Goal: Use online tool/utility: Utilize a website feature to perform a specific function

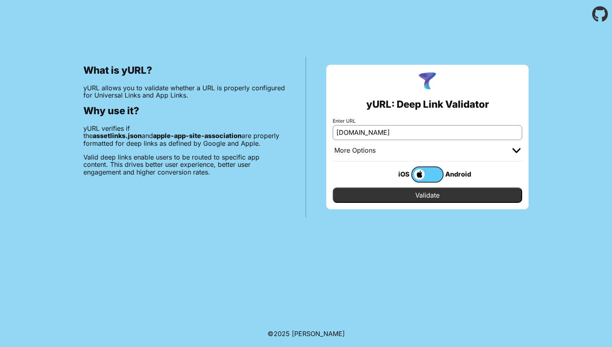
type input "[DOMAIN_NAME]"
click at [446, 197] on input "Validate" at bounding box center [427, 194] width 189 height 15
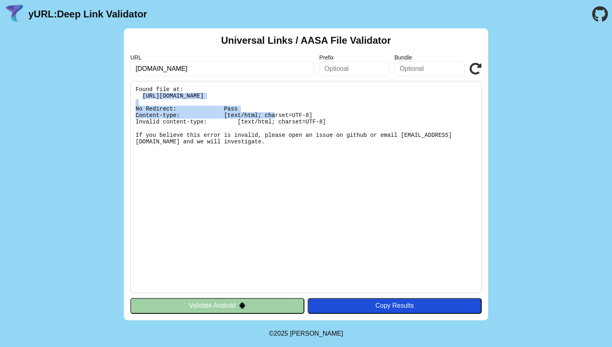
drag, startPoint x: 405, startPoint y: 94, endPoint x: 141, endPoint y: 93, distance: 263.8
click at [141, 93] on pre "Found file at: [URL][DOMAIN_NAME] No Redirect: Pass Content-type: [text/html; c…" at bounding box center [305, 187] width 351 height 212
copy pre "[URL][DOMAIN_NAME]"
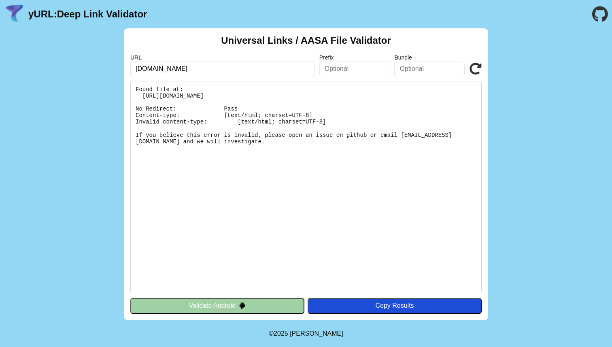
click at [275, 135] on pre "Found file at: [URL][DOMAIN_NAME] No Redirect: Pass Content-type: [text/html; c…" at bounding box center [305, 187] width 351 height 212
click at [372, 309] on div "Copy Results" at bounding box center [395, 305] width 166 height 7
